Goal: Task Accomplishment & Management: Complete application form

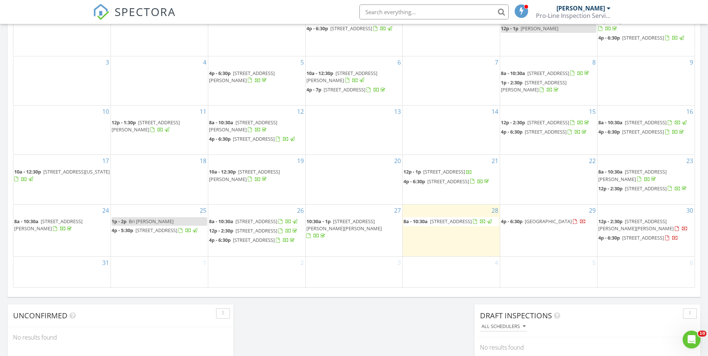
scroll to position [410, 0]
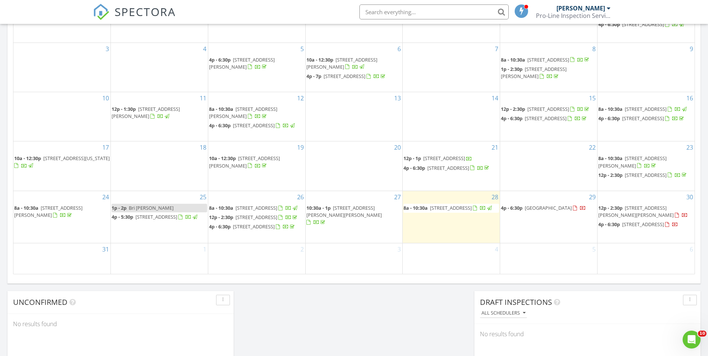
click at [649, 239] on div "30 12p - 2:30p 19440 E Mann Creek Dr E, Parker 80134 4p - 6:30p 2615 S Laredo C…" at bounding box center [645, 217] width 97 height 52
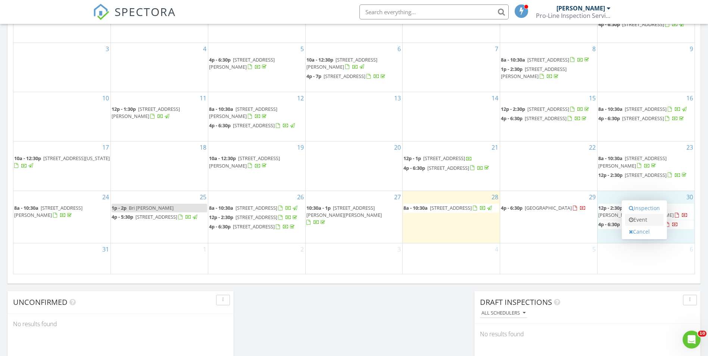
click at [655, 220] on link "Event" at bounding box center [644, 220] width 38 height 12
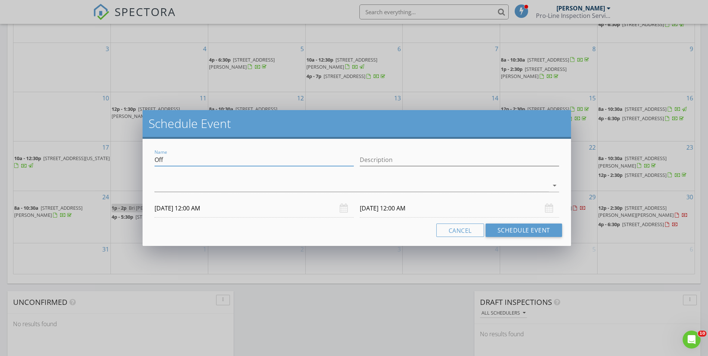
drag, startPoint x: 205, startPoint y: 160, endPoint x: 56, endPoint y: 167, distance: 149.4
click at [55, 166] on div "Schedule Event Name Off Description arrow_drop_down 08/30/2025 12:00 AM 08/31/2…" at bounding box center [354, 178] width 708 height 356
type input "[PERSON_NAME]"
click at [397, 157] on input "Description" at bounding box center [459, 160] width 199 height 12
paste input "[STREET_ADDRESS]"
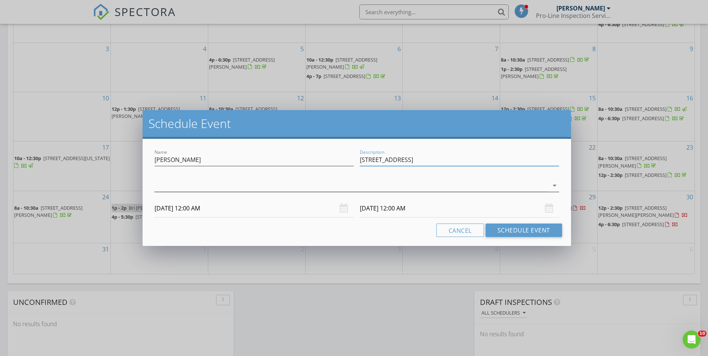
type input "[STREET_ADDRESS]"
click at [312, 186] on div at bounding box center [350, 185] width 393 height 12
click at [165, 186] on div at bounding box center [165, 190] width 13 height 13
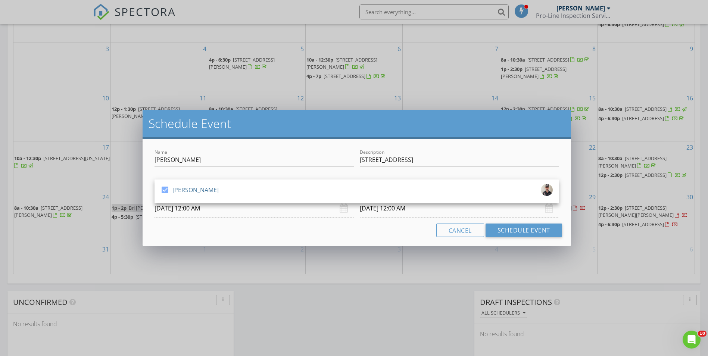
click at [231, 210] on input "08/30/2025 12:00 AM" at bounding box center [253, 208] width 199 height 18
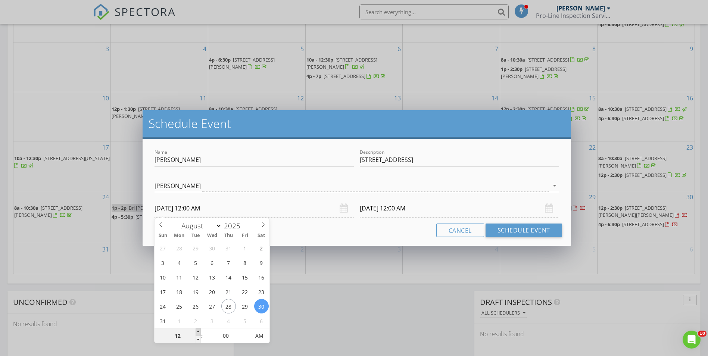
type input "01"
type input "08/30/2025 1:00 AM"
click at [200, 330] on span at bounding box center [197, 331] width 5 height 7
type input "02"
type input "08/30/2025 2:00 AM"
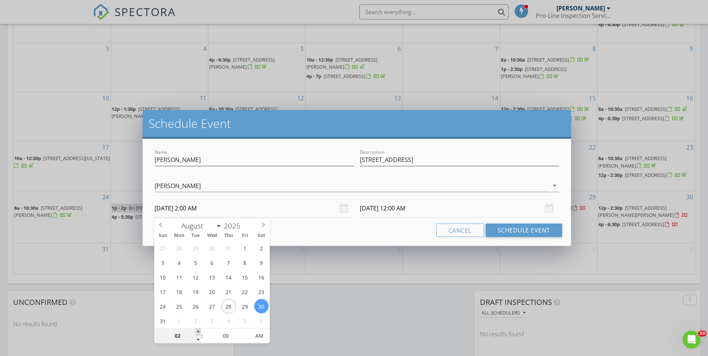
click at [200, 330] on span at bounding box center [197, 331] width 5 height 7
type input "03"
type input "08/30/2025 3:00 AM"
click at [200, 330] on span at bounding box center [197, 331] width 5 height 7
type input "04"
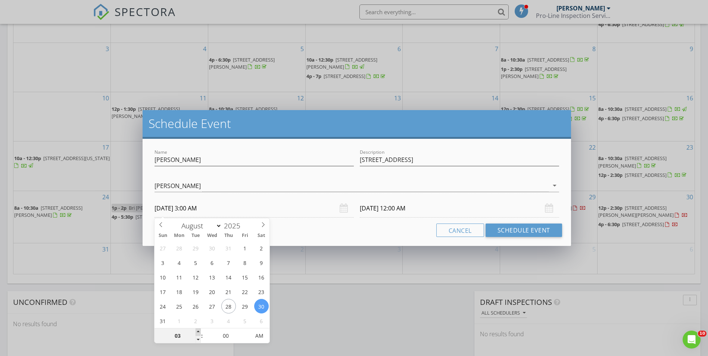
type input "08/30/2025 4:00 AM"
click at [200, 330] on span at bounding box center [197, 331] width 5 height 7
type input "05"
type input "08/30/2025 5:00 AM"
click at [200, 330] on span at bounding box center [197, 331] width 5 height 7
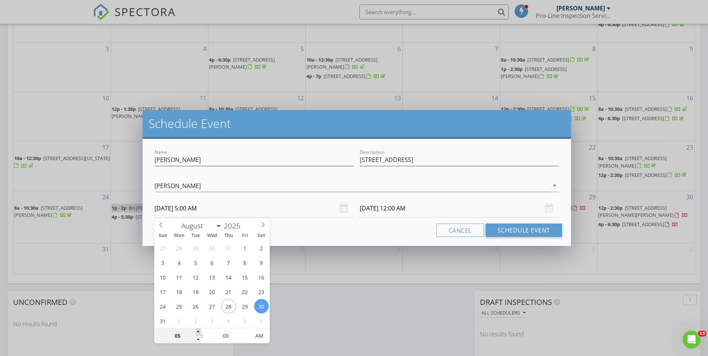
type input "06"
type input "08/30/2025 6:00 AM"
click at [200, 330] on span at bounding box center [197, 331] width 5 height 7
type input "07"
type input "08/30/2025 7:00 AM"
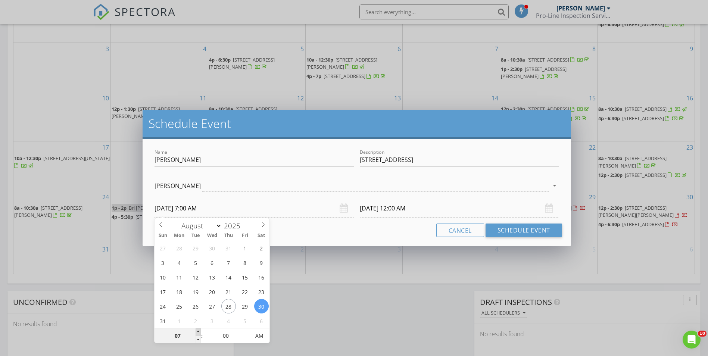
click at [200, 330] on span at bounding box center [197, 331] width 5 height 7
type input "08"
type input "08/30/2025 8:00 AM"
click at [200, 330] on span at bounding box center [197, 331] width 5 height 7
click at [305, 227] on div "Cancel Schedule Event" at bounding box center [356, 229] width 410 height 13
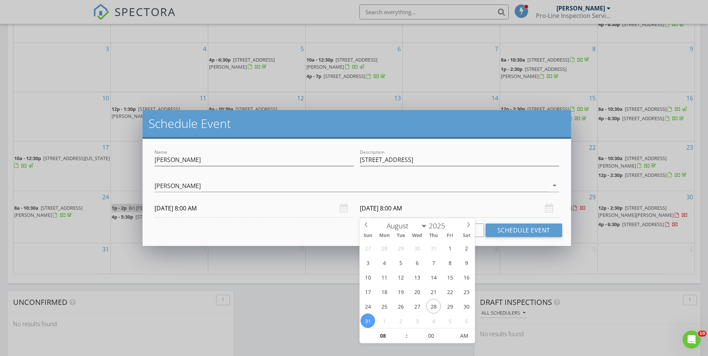
click at [392, 212] on input "08/31/2025 8:00 AM" at bounding box center [459, 208] width 199 height 18
type input "08/30/2025 8:00 AM"
type input "09"
type input "08/30/2025 9:00 AM"
click at [404, 329] on span at bounding box center [402, 331] width 5 height 7
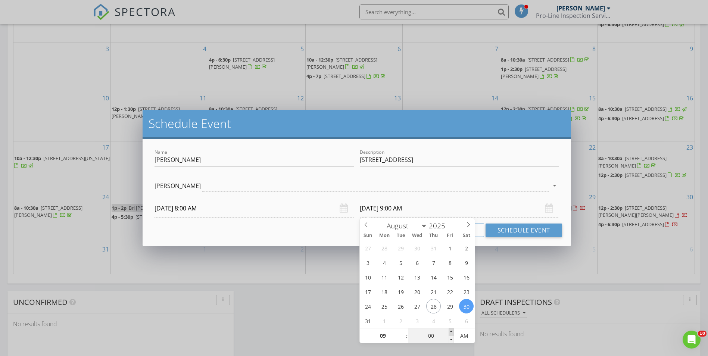
type input "05"
type input "08/30/2025 9:05 AM"
click at [451, 330] on span at bounding box center [450, 331] width 5 height 7
type input "10"
type input "08/30/2025 9:10 AM"
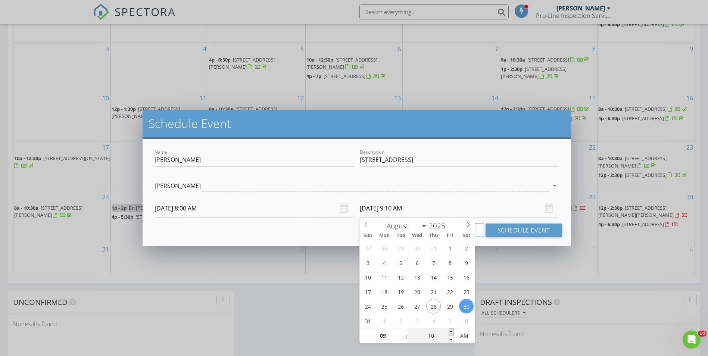
click at [451, 330] on span at bounding box center [450, 331] width 5 height 7
type input "15"
type input "08/30/2025 9:15 AM"
click at [451, 329] on span at bounding box center [450, 331] width 5 height 7
type input "20"
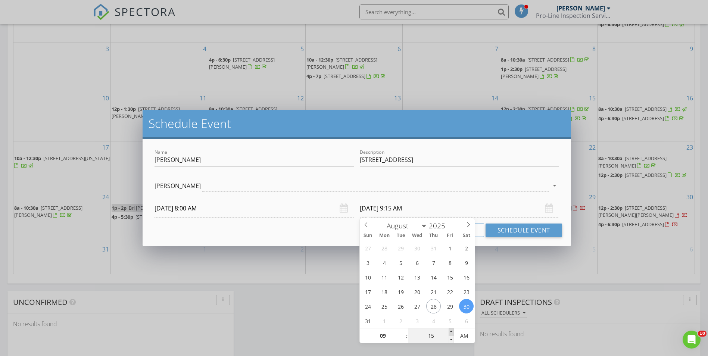
type input "08/30/2025 9:20 AM"
click at [451, 329] on span at bounding box center [450, 331] width 5 height 7
type input "25"
type input "08/30/2025 9:25 AM"
click at [451, 329] on span at bounding box center [450, 331] width 5 height 7
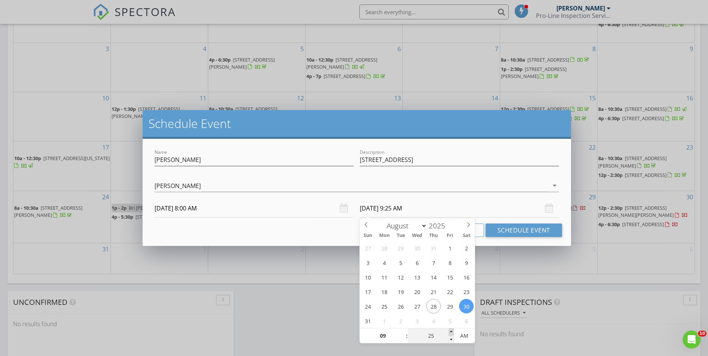
type input "30"
type input "08/30/2025 9:30 AM"
click at [451, 329] on span at bounding box center [450, 331] width 5 height 7
click at [287, 237] on div "Name Regina Ortega Description 7780 W 87th Drive #E, Arvada, CO 80005 check_box…" at bounding box center [356, 192] width 428 height 107
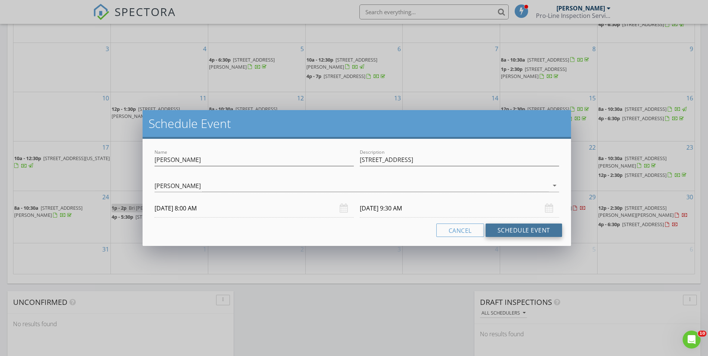
click at [511, 229] on button "Schedule Event" at bounding box center [523, 229] width 76 height 13
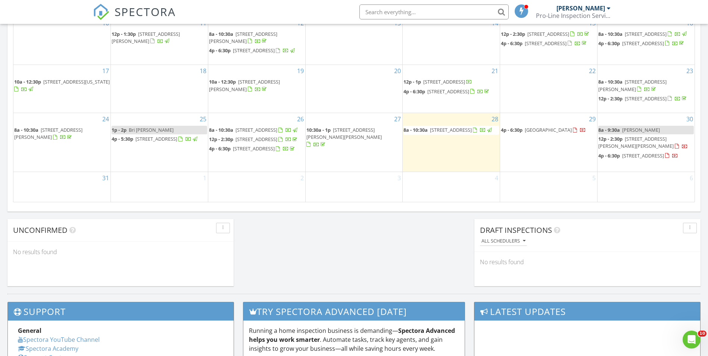
scroll to position [485, 0]
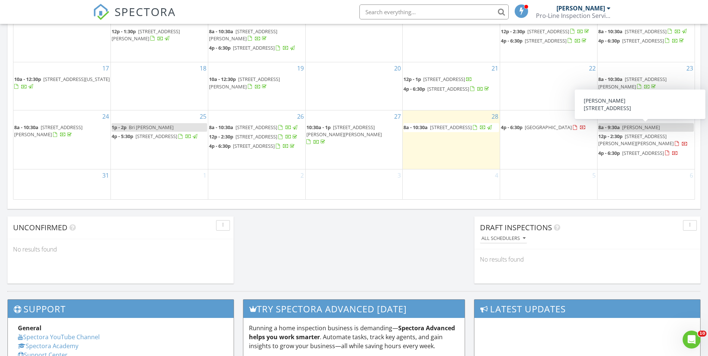
click at [649, 126] on span "Regina Ortega" at bounding box center [641, 127] width 38 height 7
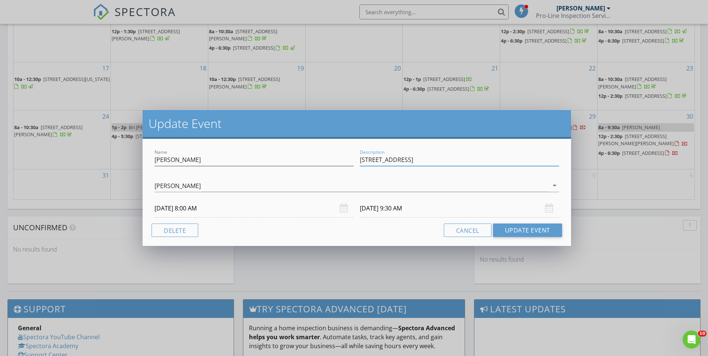
drag, startPoint x: 474, startPoint y: 160, endPoint x: 341, endPoint y: 172, distance: 134.1
click at [341, 172] on div "Name Regina Ortega Description 7780 W 87th Drive #E, Arvada, CO 80005" at bounding box center [356, 161] width 410 height 26
click at [180, 232] on button "Delete" at bounding box center [174, 229] width 47 height 13
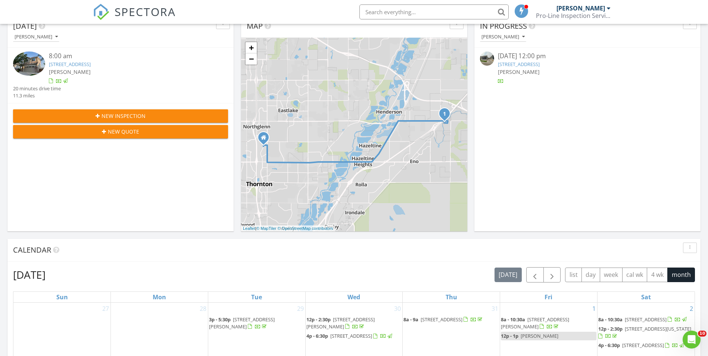
scroll to position [0, 0]
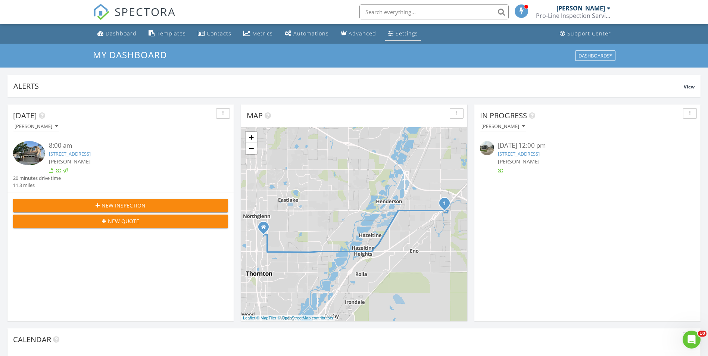
click at [399, 32] on div "Settings" at bounding box center [406, 33] width 22 height 7
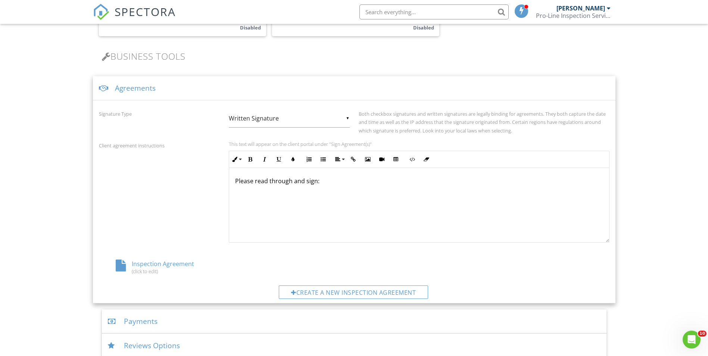
click at [155, 260] on div "Inspection Agreement (click to edit)" at bounding box center [184, 267] width 170 height 14
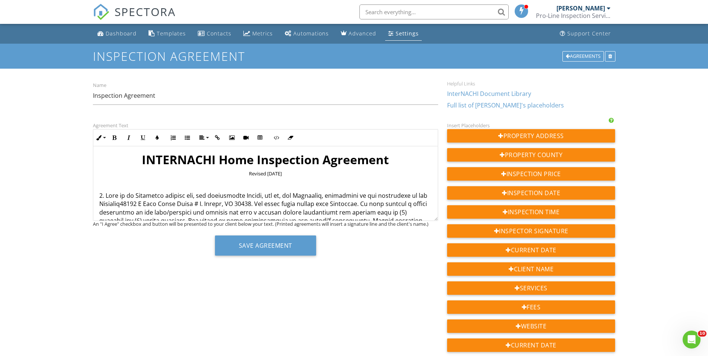
click at [268, 206] on p "LIMITATION ON LIABILITY AND DAMAGES. We assume no liability for the cost of rep…" at bounding box center [265, 329] width 332 height 276
click at [255, 242] on button "Save Agreement" at bounding box center [265, 245] width 101 height 20
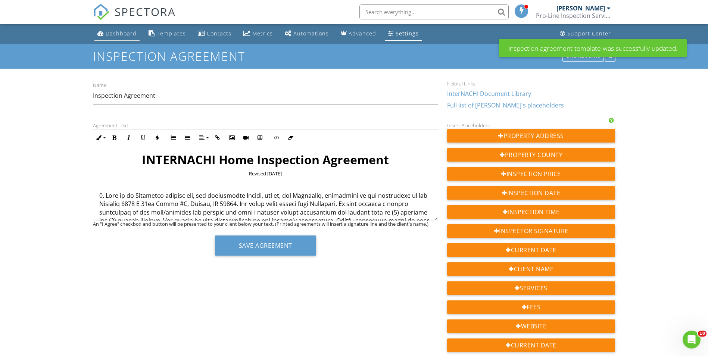
click at [121, 32] on div "Dashboard" at bounding box center [121, 33] width 31 height 7
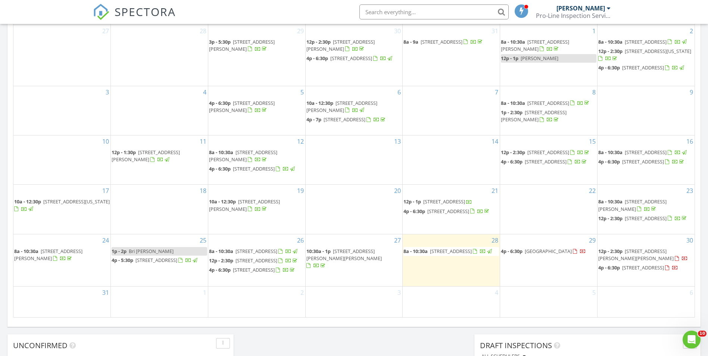
scroll to position [410, 0]
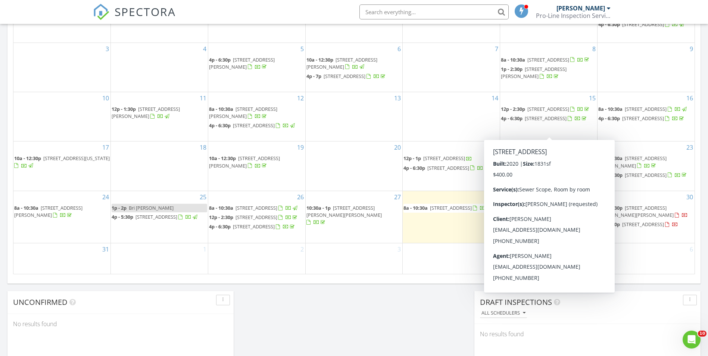
click at [655, 234] on div "30 12p - 2:30p 19440 E Mann Creek Dr E, Parker 80134 4p - 6:30p 2615 S Laredo C…" at bounding box center [645, 217] width 97 height 52
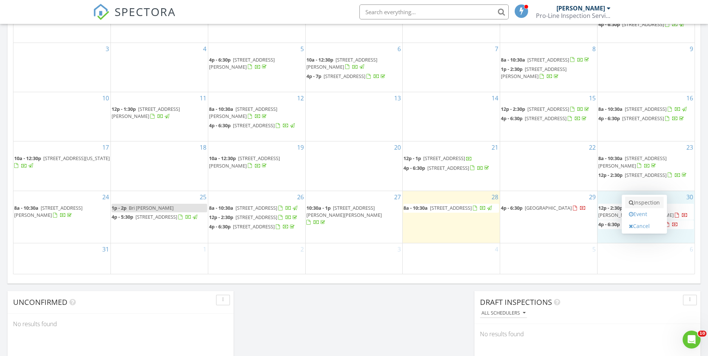
click at [652, 203] on link "Inspection" at bounding box center [644, 203] width 38 height 12
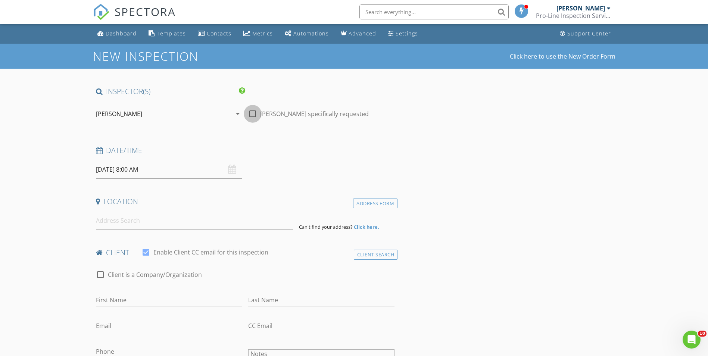
click at [253, 113] on div at bounding box center [252, 113] width 13 height 13
checkbox input "true"
click at [157, 225] on input at bounding box center [194, 220] width 197 height 18
paste input "[STREET_ADDRESS]"
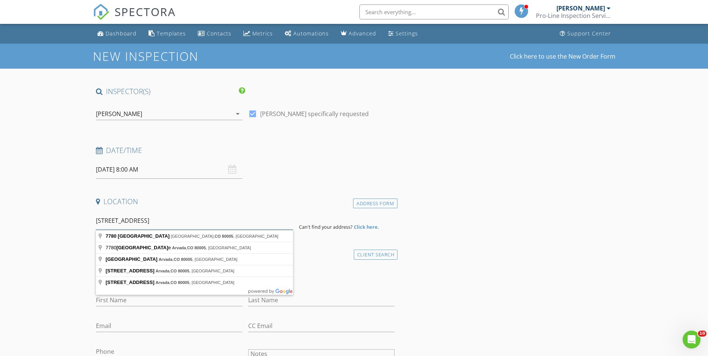
click at [156, 221] on input "[STREET_ADDRESS]" at bounding box center [194, 220] width 197 height 18
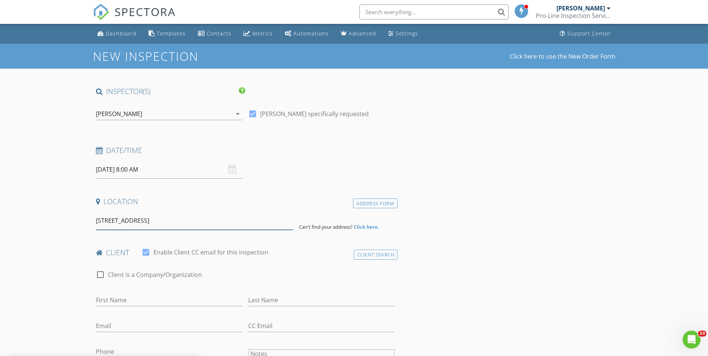
click at [245, 220] on input "[STREET_ADDRESS]" at bounding box center [194, 220] width 197 height 18
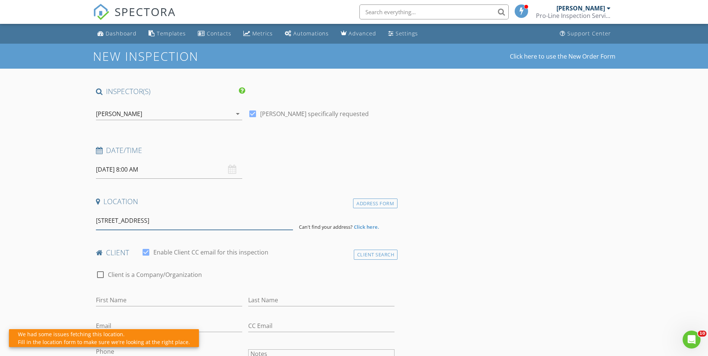
click at [211, 220] on input "[STREET_ADDRESS]" at bounding box center [194, 220] width 197 height 18
click at [211, 219] on input "[STREET_ADDRESS]" at bounding box center [194, 220] width 197 height 18
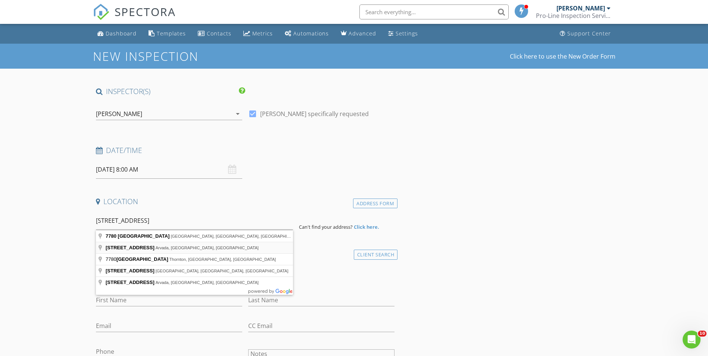
type input "[STREET_ADDRESS]"
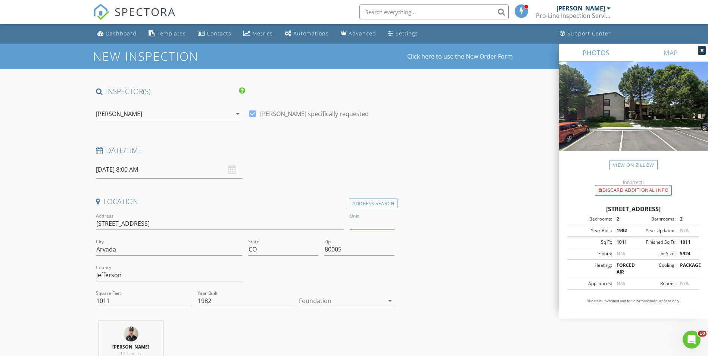
click at [364, 221] on input "Unit" at bounding box center [371, 223] width 45 height 12
type input "e"
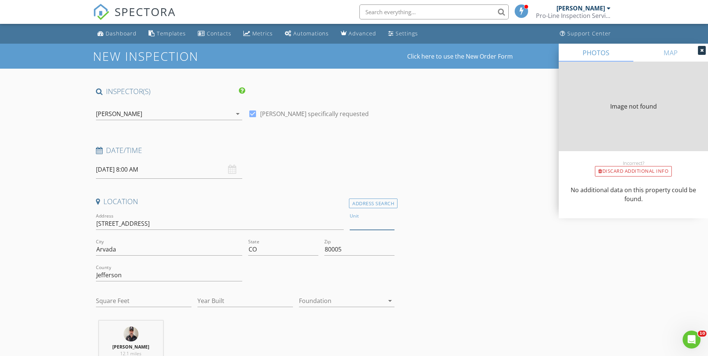
type input "1011"
type input "1982"
type input "1011"
type input "1982"
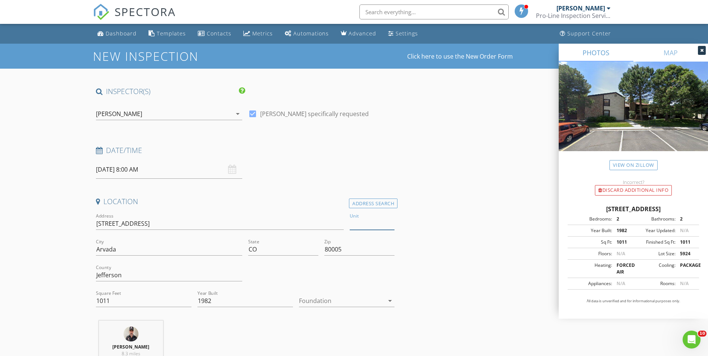
type input "E"
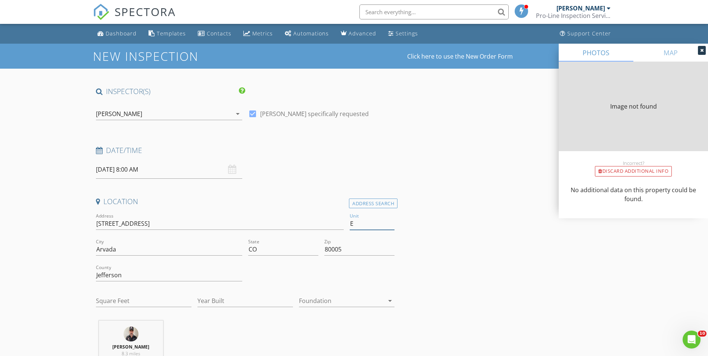
type input "E"
type input "1011"
type input "1982"
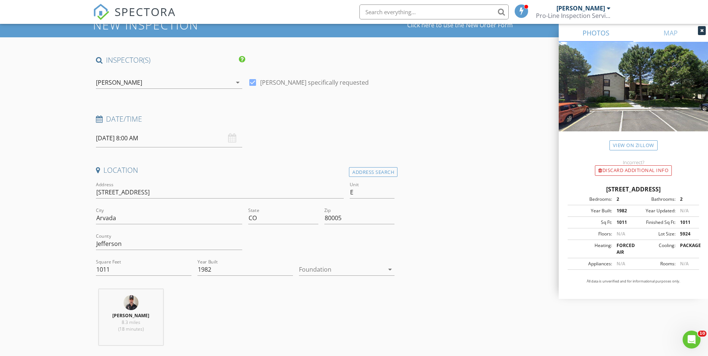
scroll to position [112, 0]
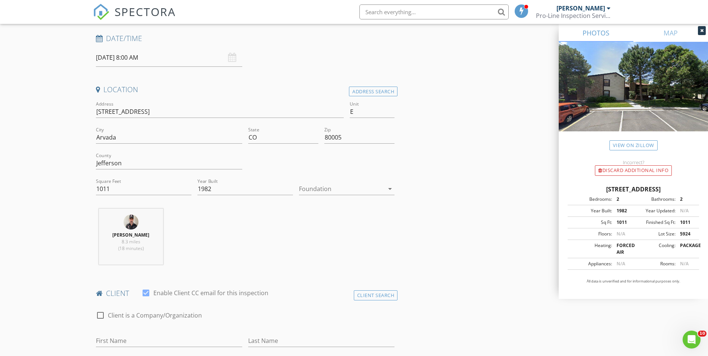
click at [387, 189] on icon "arrow_drop_down" at bounding box center [389, 188] width 9 height 9
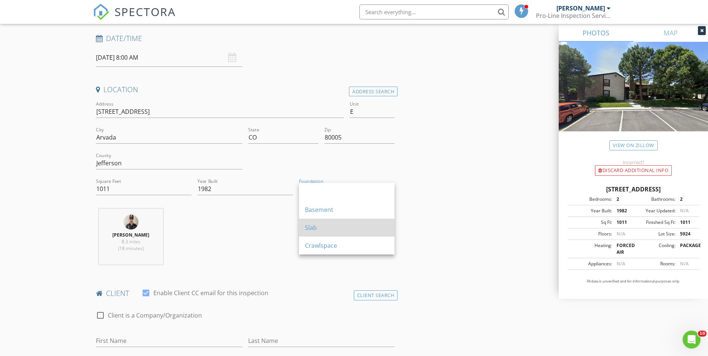
click at [350, 228] on div "Slab" at bounding box center [347, 227] width 84 height 9
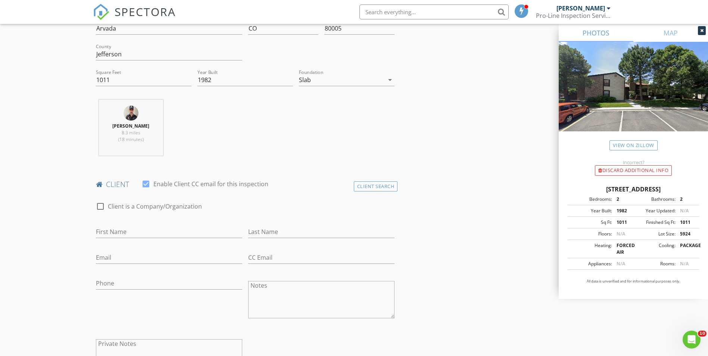
scroll to position [224, 0]
click at [194, 232] on input "First Name" at bounding box center [169, 229] width 146 height 12
type input "cARLOS"
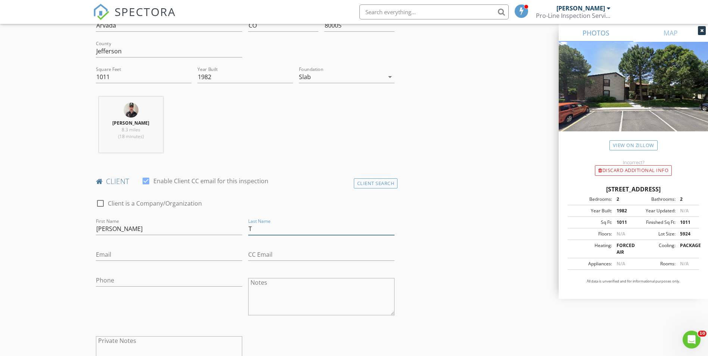
type input "T"
type input "O"
click at [135, 227] on input "cARLOS" at bounding box center [169, 229] width 146 height 12
type input "c"
type input "[PERSON_NAME]"
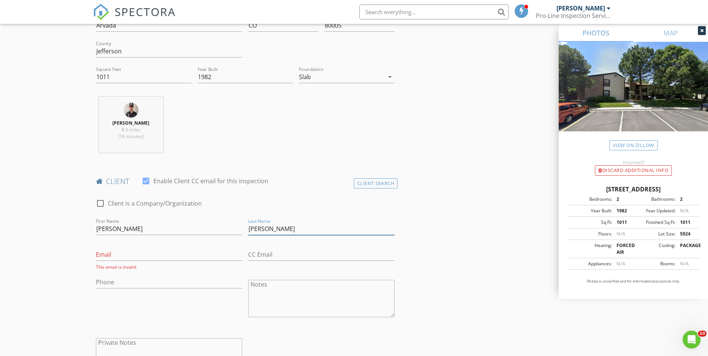
type input "[PERSON_NAME]"
click at [128, 251] on input "Email" at bounding box center [169, 254] width 146 height 12
type input "ctorresp75@hotmail.com"
click at [136, 278] on input "Phone" at bounding box center [169, 280] width 146 height 12
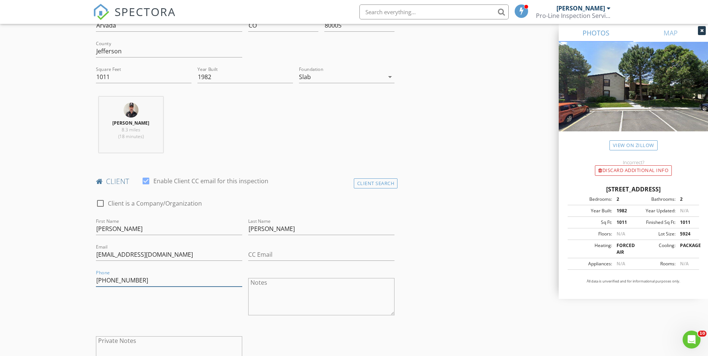
type input "720-831-1738"
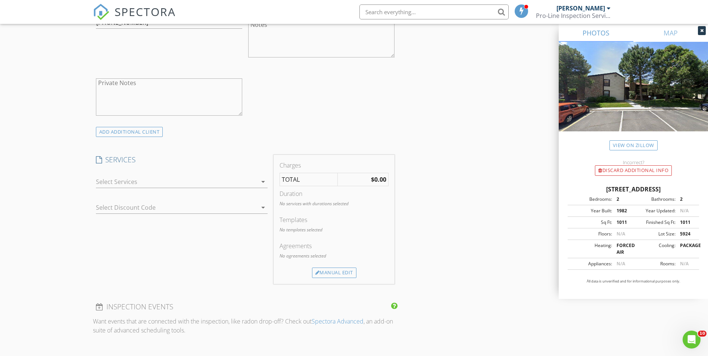
scroll to position [485, 0]
click at [261, 176] on icon "arrow_drop_down" at bounding box center [262, 178] width 9 height 9
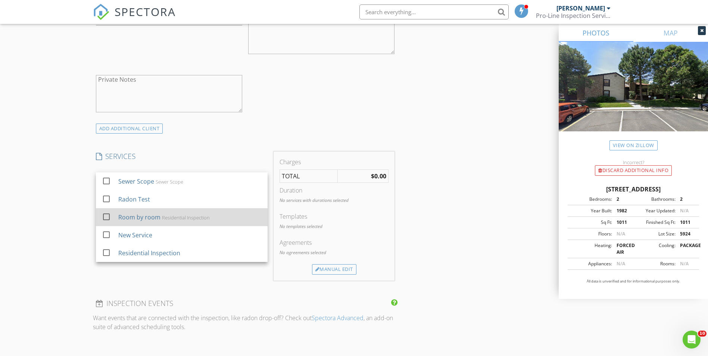
click at [177, 216] on div "Residential Inspection" at bounding box center [186, 217] width 48 height 6
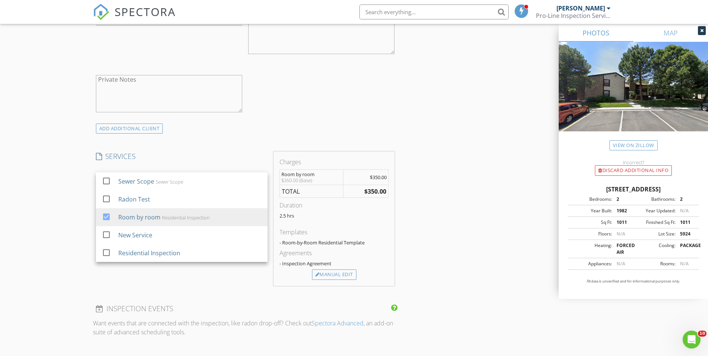
click at [483, 122] on div "INSPECTOR(S) check_box Martin E Martinez PRIMARY Martin E Martinez arrow_drop_d…" at bounding box center [354, 216] width 522 height 1228
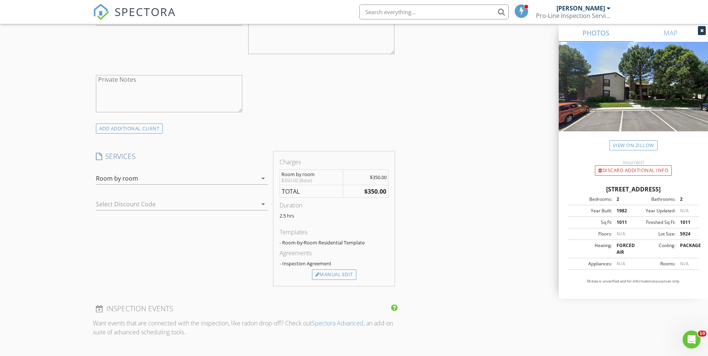
click at [337, 269] on div "Agreements - Inspection Agreement" at bounding box center [333, 258] width 109 height 21
click at [338, 272] on div "Manual Edit" at bounding box center [334, 274] width 44 height 10
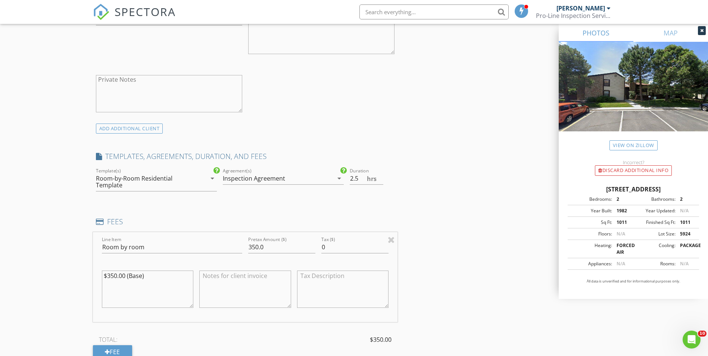
click at [112, 276] on textarea "$350.00 (Base)" at bounding box center [148, 288] width 92 height 37
type textarea "$300.00 (Base)"
click at [254, 249] on input "350.0" at bounding box center [281, 247] width 67 height 12
type input "300.0"
click at [442, 236] on div "INSPECTOR(S) check_box Martin E Martinez PRIMARY Martin E Martinez arrow_drop_d…" at bounding box center [354, 257] width 522 height 1311
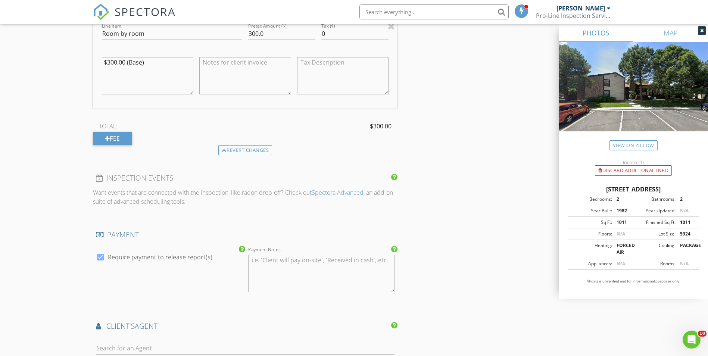
scroll to position [709, 0]
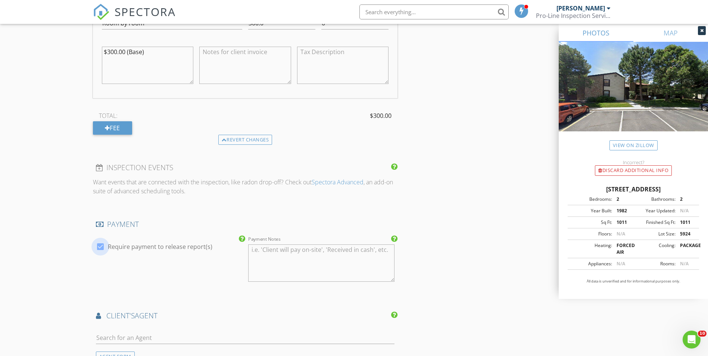
click at [98, 247] on div at bounding box center [100, 246] width 13 height 13
checkbox input "false"
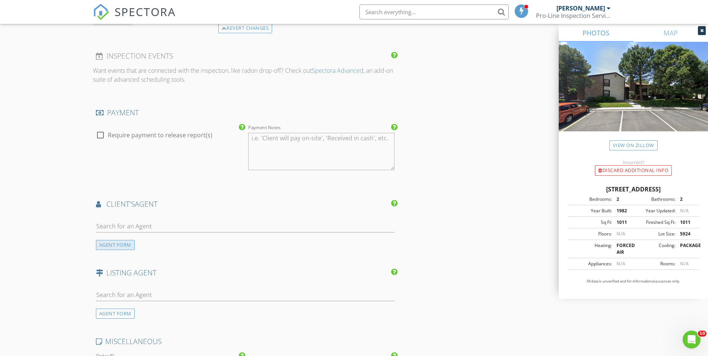
scroll to position [821, 0]
click at [139, 227] on input "text" at bounding box center [245, 226] width 299 height 12
type input "Regina"
click at [159, 243] on div "Regina Ortega" at bounding box center [149, 239] width 65 height 9
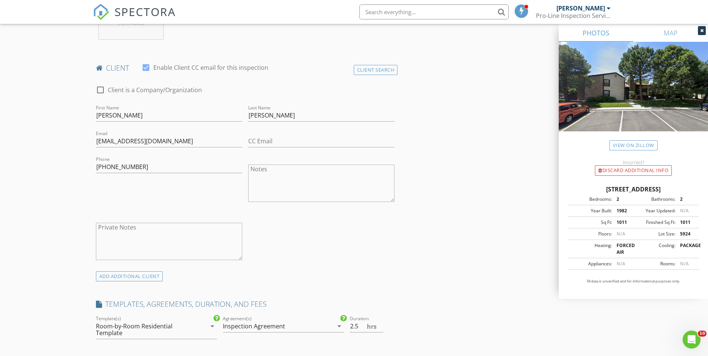
scroll to position [336, 0]
click at [330, 180] on textarea "Notes" at bounding box center [321, 184] width 146 height 37
drag, startPoint x: 332, startPoint y: 172, endPoint x: 247, endPoint y: 172, distance: 85.0
click at [247, 172] on div "Notes For Saturday at 8:00 am" at bounding box center [321, 185] width 152 height 58
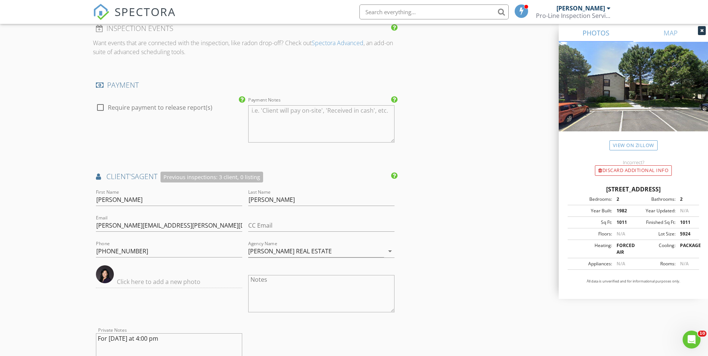
scroll to position [932, 0]
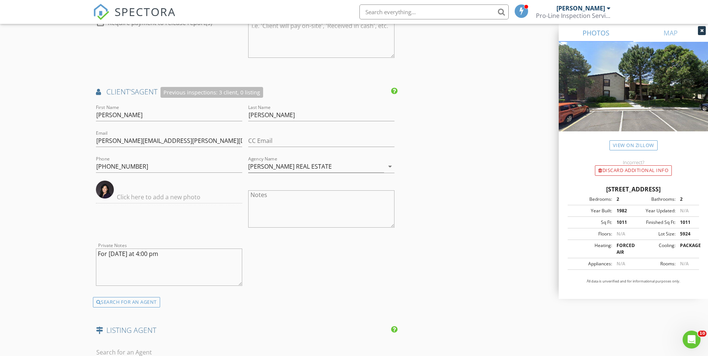
type textarea "For Saturday at 8:00 am"
click at [283, 200] on textarea "Notes" at bounding box center [321, 208] width 146 height 37
paste textarea "For Saturday at 8:00 am"
type textarea "For Saturday at 8:00 am"
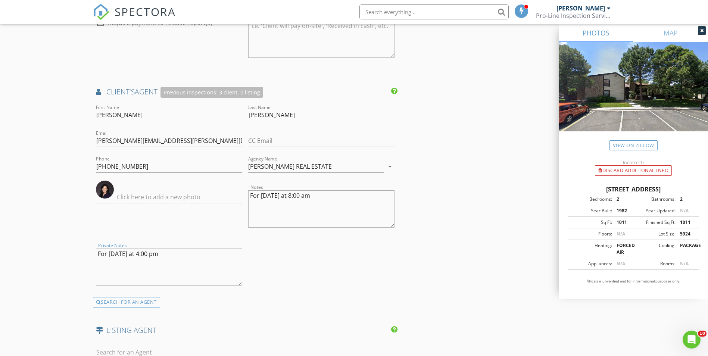
drag, startPoint x: 175, startPoint y: 252, endPoint x: 85, endPoint y: 252, distance: 90.3
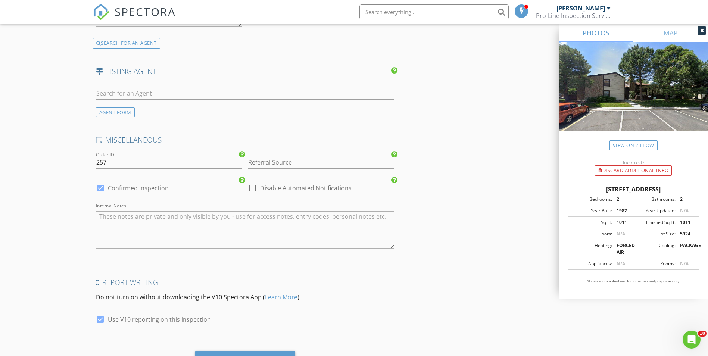
scroll to position [1194, 0]
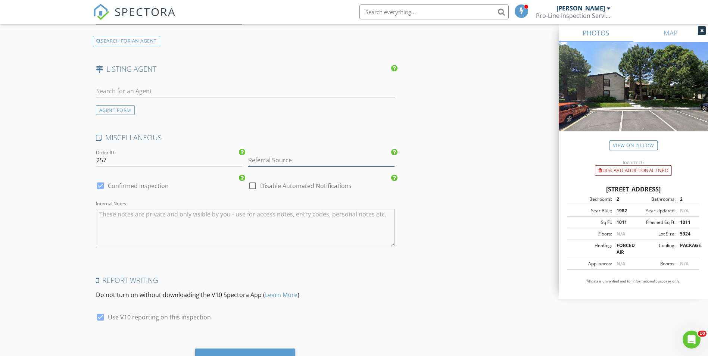
click at [311, 163] on input "Referral Source" at bounding box center [321, 160] width 146 height 12
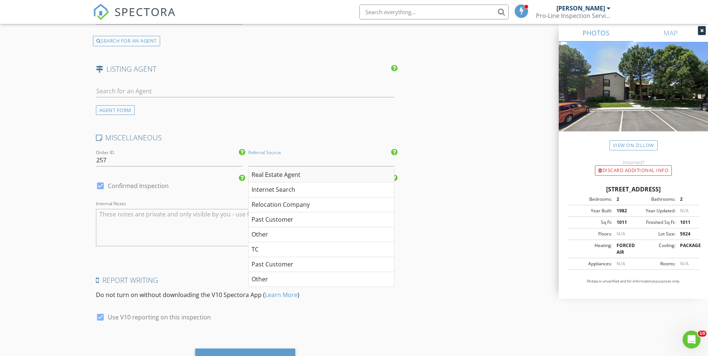
click at [308, 170] on div "Real Estate Agent" at bounding box center [320, 174] width 145 height 15
type input "Real Estate Agent"
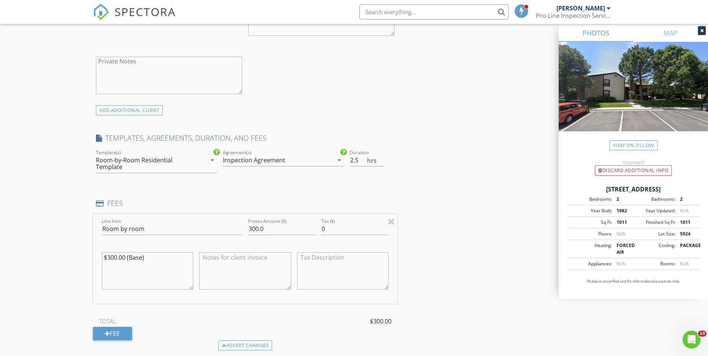
scroll to position [559, 0]
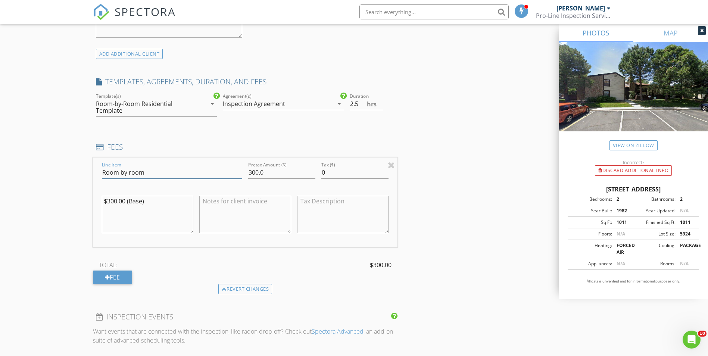
click at [149, 175] on input "Room by room" at bounding box center [172, 172] width 140 height 12
type input "Room by room Condo"
click at [455, 162] on div "INSPECTOR(S) check_box Martin E Martinez PRIMARY Martin E Martinez arrow_drop_d…" at bounding box center [354, 267] width 522 height 1481
click at [384, 171] on input "0.01" at bounding box center [354, 172] width 67 height 12
click at [384, 171] on input "0.02" at bounding box center [354, 172] width 67 height 12
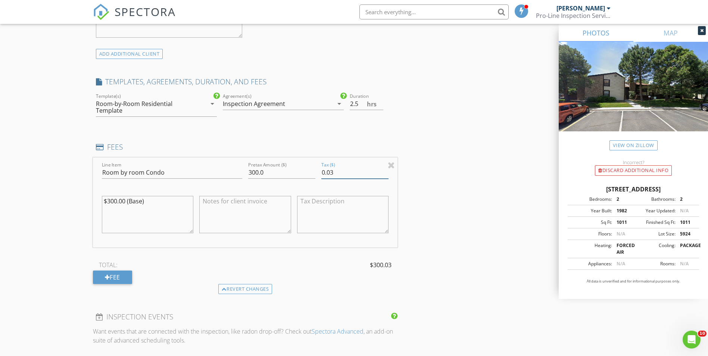
click at [384, 171] on input "0.03" at bounding box center [354, 172] width 67 height 12
click at [385, 175] on input "0.02" at bounding box center [354, 172] width 67 height 12
click at [385, 175] on input "0.01" at bounding box center [354, 172] width 67 height 12
click at [385, 175] on input "0" at bounding box center [354, 172] width 67 height 12
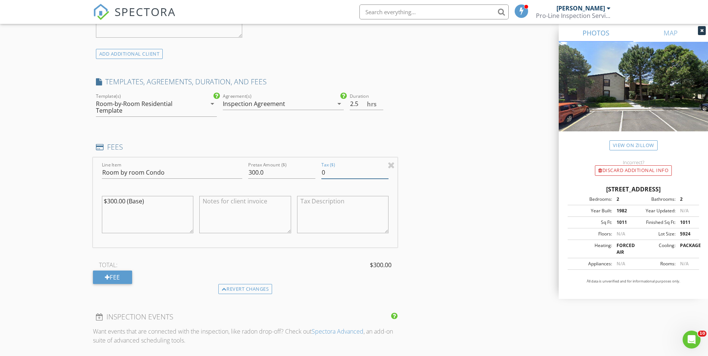
click at [385, 175] on input "0" at bounding box center [354, 172] width 67 height 12
click at [383, 176] on input "0" at bounding box center [354, 172] width 67 height 12
click at [384, 175] on input "0" at bounding box center [354, 172] width 67 height 12
click at [385, 171] on input "0.01" at bounding box center [354, 172] width 67 height 12
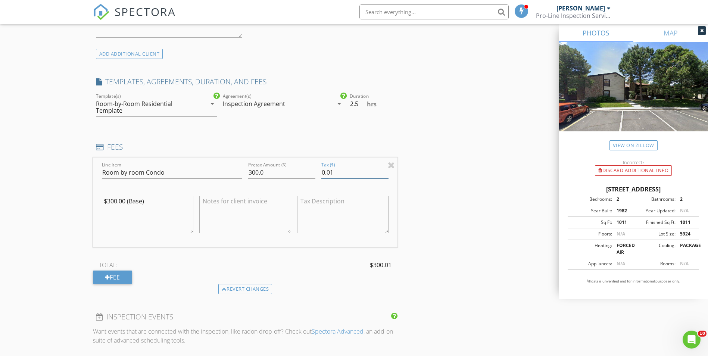
click at [348, 174] on input "0.01" at bounding box center [354, 172] width 67 height 12
click at [387, 172] on input "0.02" at bounding box center [354, 172] width 67 height 12
type input "0"
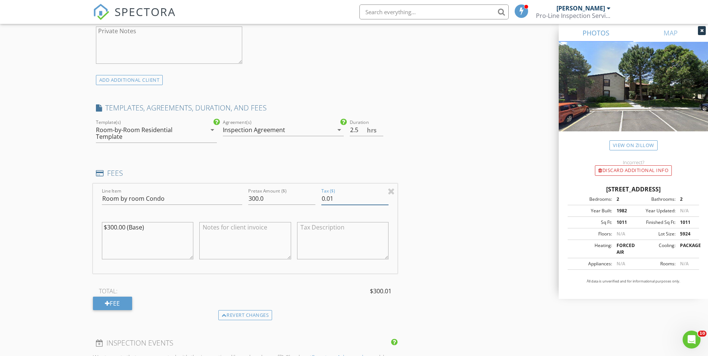
scroll to position [522, 0]
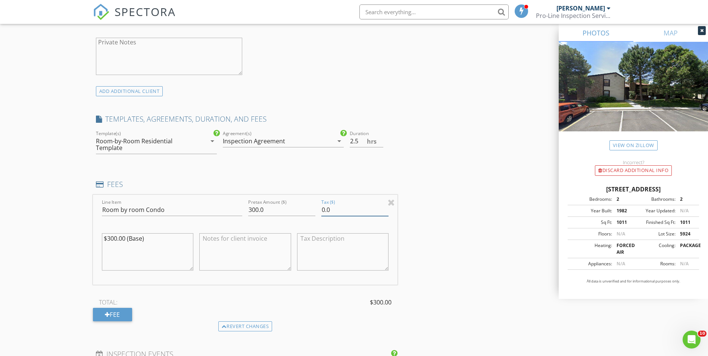
type input "0"
drag, startPoint x: 432, startPoint y: 247, endPoint x: 433, endPoint y: 244, distance: 4.0
click at [433, 244] on div "INSPECTOR(S) check_box Martin E Martinez PRIMARY Martin E Martinez arrow_drop_d…" at bounding box center [354, 304] width 522 height 1481
click at [379, 145] on input "2" at bounding box center [366, 141] width 34 height 12
type input "1.5"
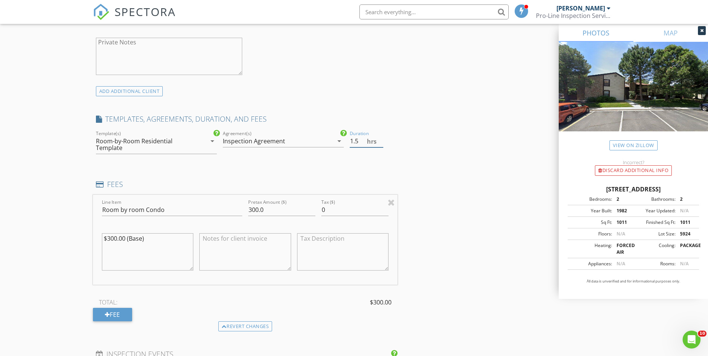
click at [379, 145] on input "1.5" at bounding box center [366, 141] width 34 height 12
click at [433, 125] on div "INSPECTOR(S) check_box Martin E Martinez PRIMARY Martin E Martinez arrow_drop_d…" at bounding box center [354, 304] width 522 height 1481
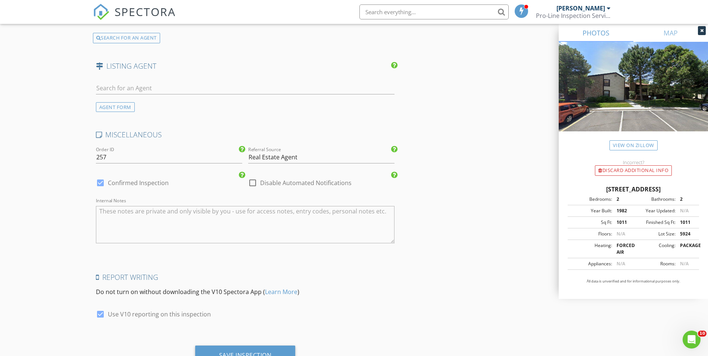
scroll to position [1230, 0]
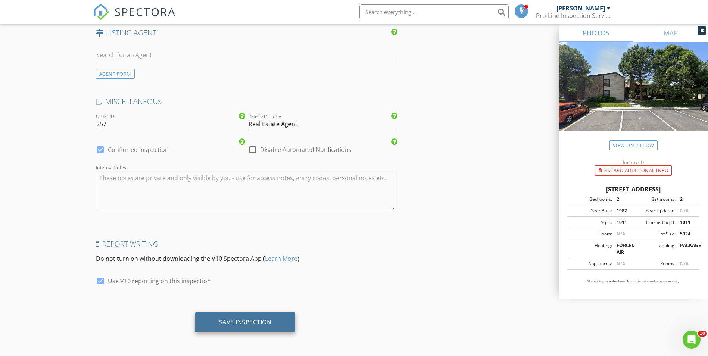
click at [251, 319] on div "Save Inspection" at bounding box center [245, 321] width 53 height 7
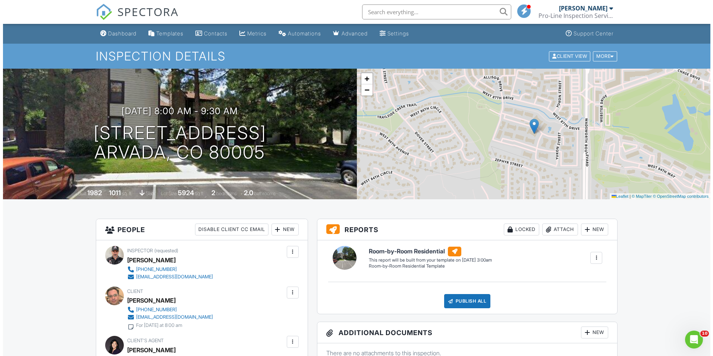
scroll to position [112, 0]
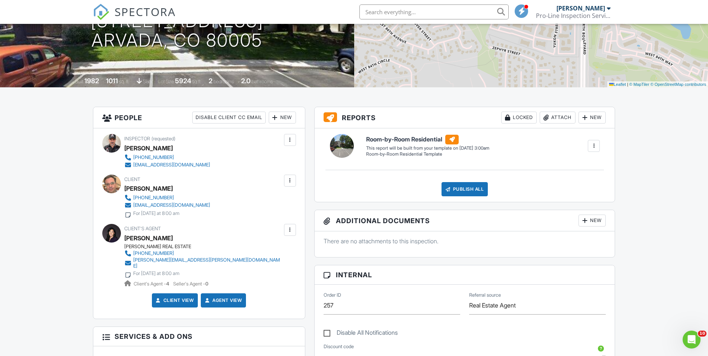
click at [110, 180] on div at bounding box center [111, 184] width 19 height 19
click at [290, 178] on div at bounding box center [289, 180] width 7 height 7
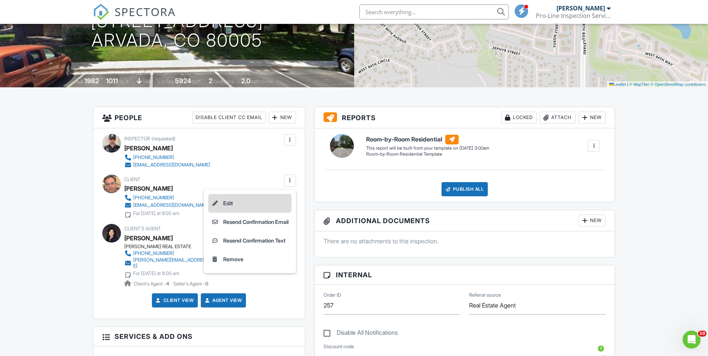
click at [250, 202] on li "Edit" at bounding box center [249, 203] width 83 height 19
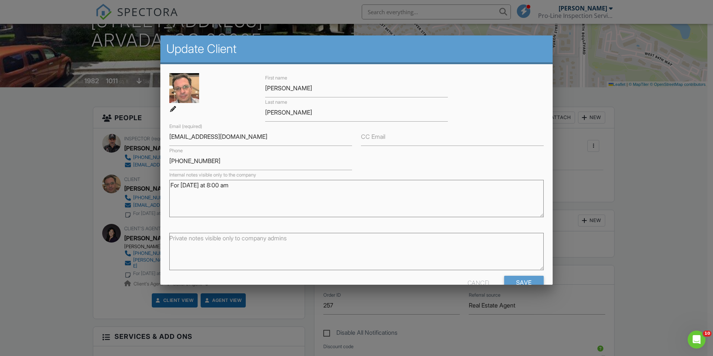
click at [188, 92] on img at bounding box center [184, 88] width 30 height 30
type input "C:\fakepath\Anonymous.jpg"
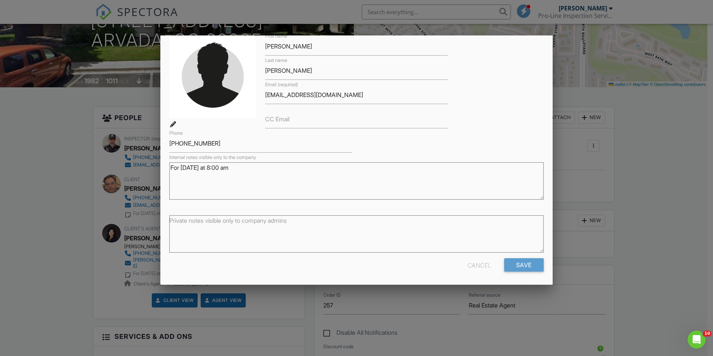
scroll to position [43, 0]
click at [517, 259] on input "Save" at bounding box center [524, 263] width 40 height 13
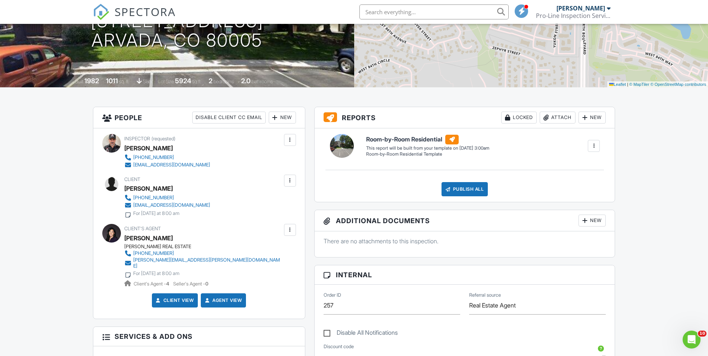
click at [217, 297] on link "Agent View" at bounding box center [222, 300] width 38 height 7
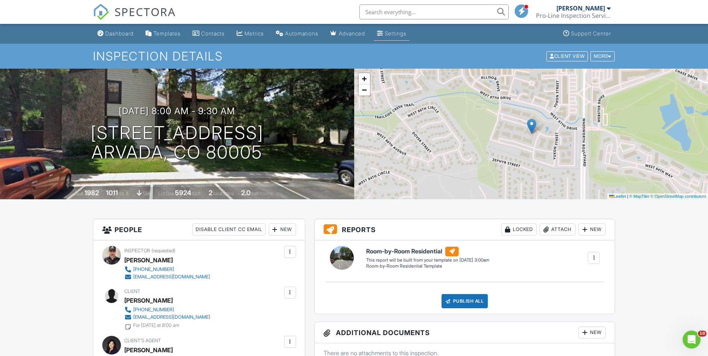
click at [400, 33] on div "Settings" at bounding box center [396, 33] width 22 height 6
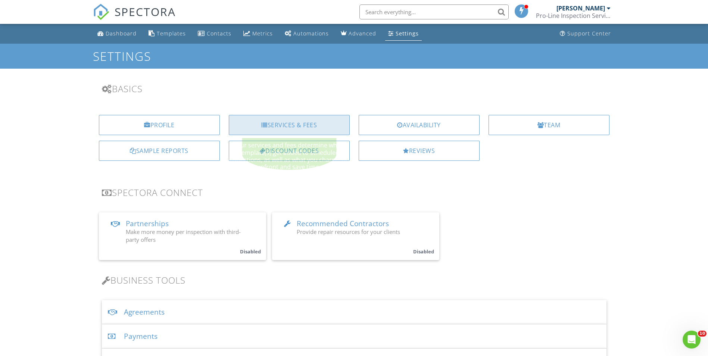
click at [324, 124] on div "Services & Fees" at bounding box center [289, 125] width 121 height 20
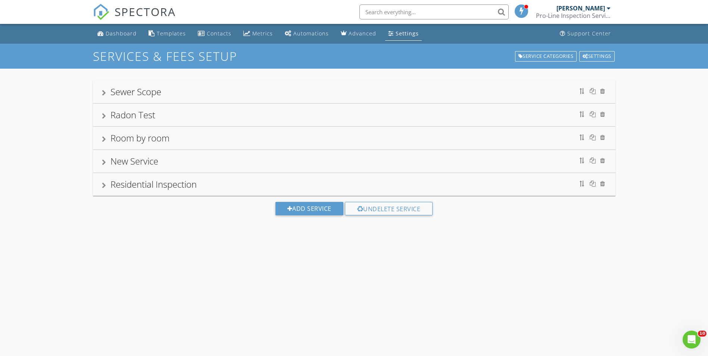
click at [406, 33] on div "Settings" at bounding box center [406, 33] width 23 height 7
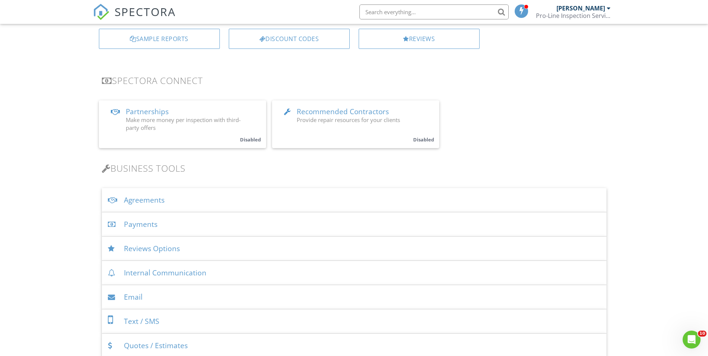
scroll to position [149, 0]
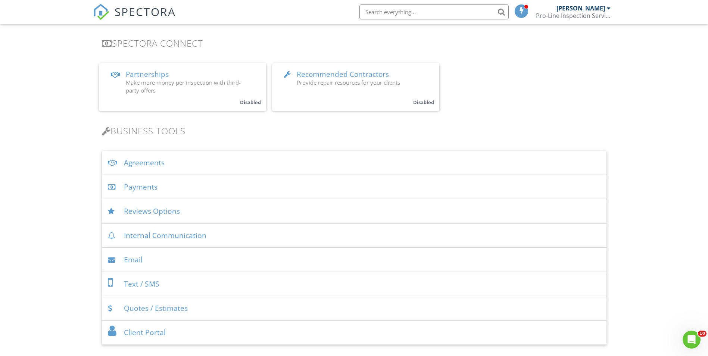
click at [158, 188] on div "Payments" at bounding box center [354, 187] width 504 height 24
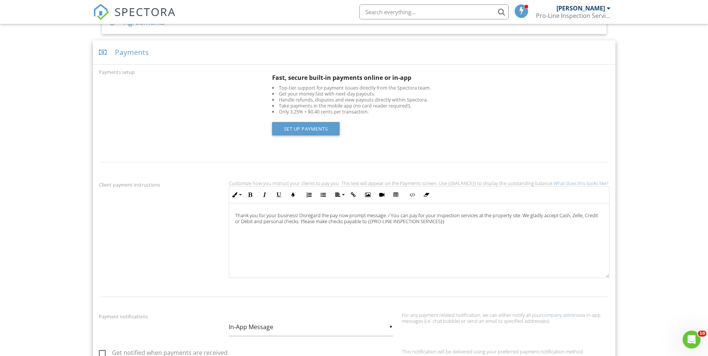
scroll to position [298, 0]
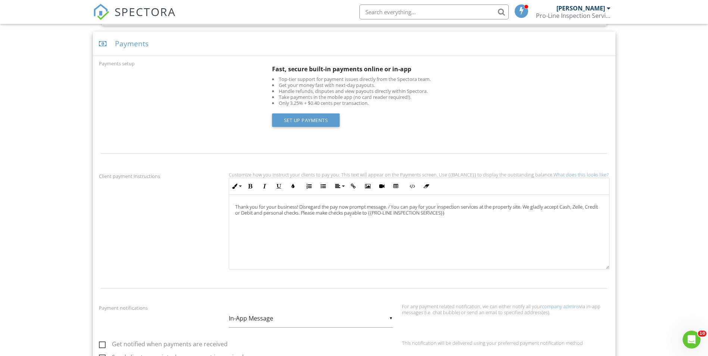
click at [476, 210] on p "Thank you for your business! Disregard the pay now prompt message. / You can pa…" at bounding box center [419, 210] width 368 height 12
click at [504, 228] on div "Thank you for your business! Disregard the pay now prompt message. / You can pa…" at bounding box center [419, 232] width 380 height 75
click at [484, 207] on p "Thank you for your business! Disregard the pay now prompt message. / You can pa…" at bounding box center [419, 210] width 368 height 12
click at [499, 235] on div "Thank you for your business! Disregard the pay now prompt message. / You can pa…" at bounding box center [419, 232] width 380 height 75
click at [475, 205] on p "Thank you for your business! Disregard the pay now prompt message. / You can pa…" at bounding box center [419, 210] width 368 height 12
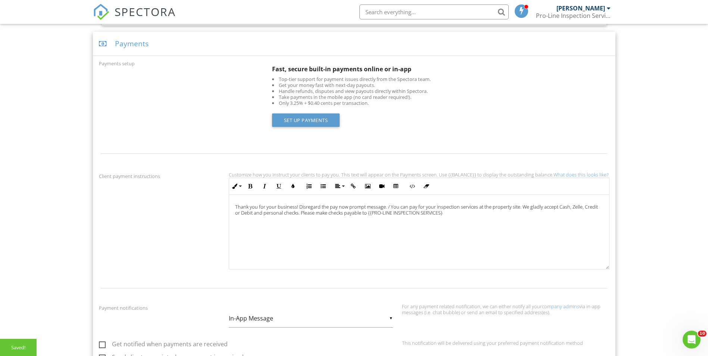
click at [493, 242] on div "Thank you for your business! Disregard the pay now prompt message. / You can pa…" at bounding box center [419, 232] width 380 height 75
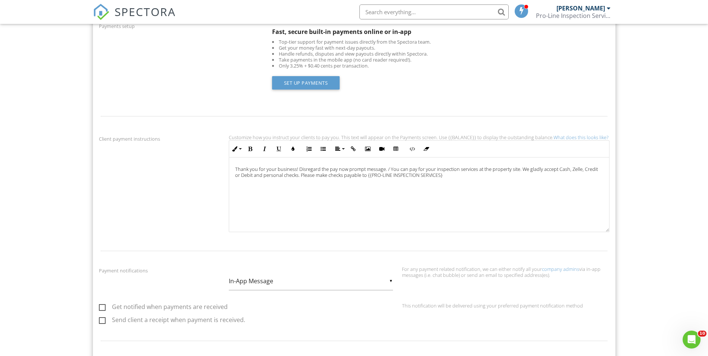
click at [475, 172] on p "Thank you for your business! Disregard the pay now prompt message. / You can pa…" at bounding box center [419, 172] width 368 height 12
click at [533, 169] on p "Thank you for your business! Disregard the pay now prompt message. / You can pa…" at bounding box center [419, 172] width 368 height 12
click at [538, 195] on div "Thank you for your business! Disregard the pay now prompt message. / You can pa…" at bounding box center [419, 194] width 380 height 75
click at [577, 170] on p "Thank you for your business! Disregard the pay now prompt message. / You can pa…" at bounding box center [419, 172] width 368 height 12
click at [266, 175] on p "Thank you for your business! Disregard the pay now prompt message. / You can pa…" at bounding box center [419, 172] width 368 height 12
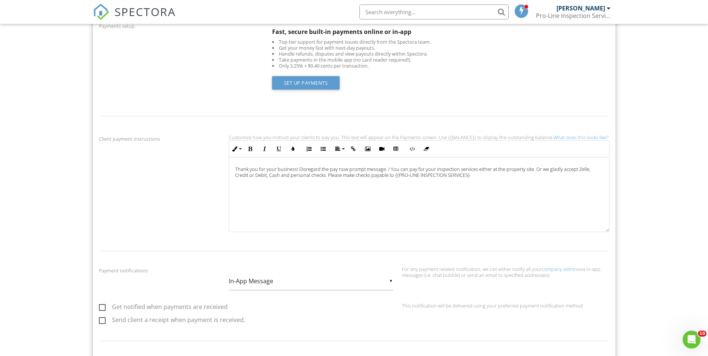
click at [412, 216] on div "Thank you for your business! Disregard the pay now prompt message. / You can pa…" at bounding box center [419, 194] width 380 height 75
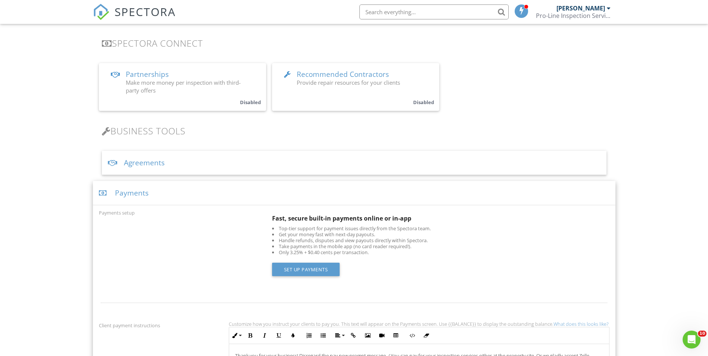
scroll to position [0, 0]
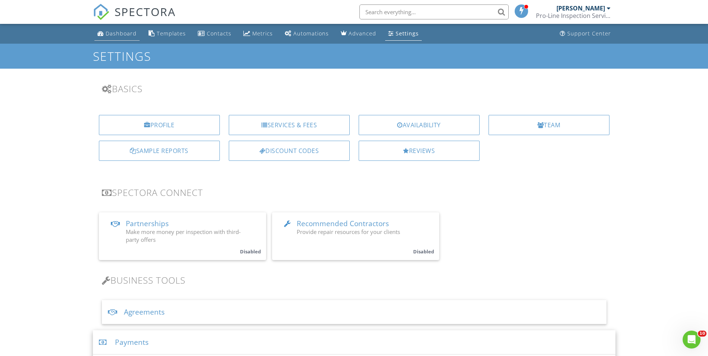
click at [116, 31] on div "Dashboard" at bounding box center [121, 33] width 31 height 7
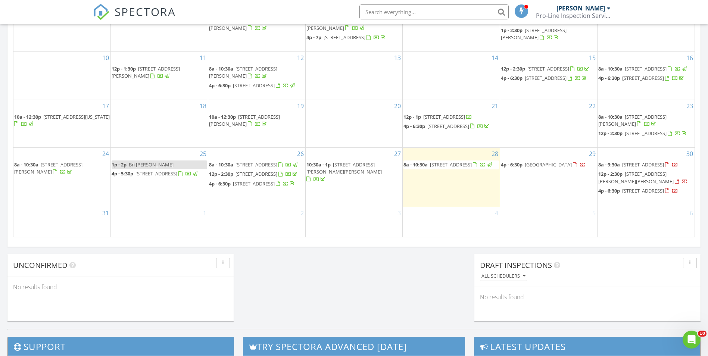
scroll to position [448, 0]
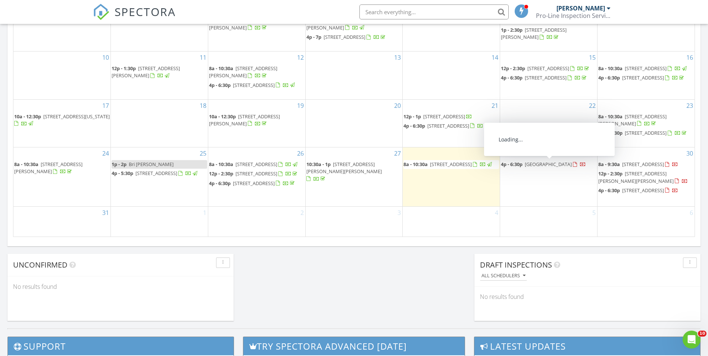
click at [559, 163] on span "[GEOGRAPHIC_DATA]" at bounding box center [547, 164] width 47 height 7
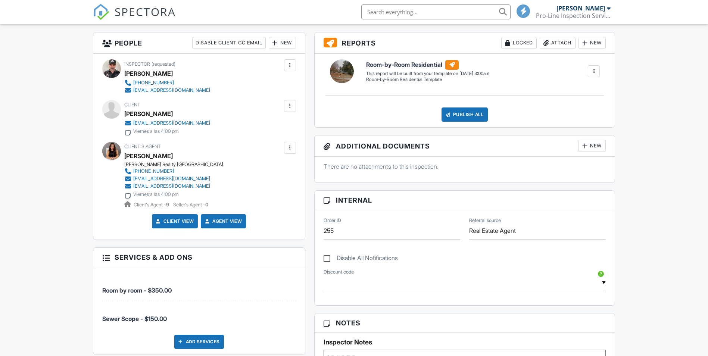
click at [179, 219] on link "Client View" at bounding box center [174, 220] width 40 height 7
